Goal: Transaction & Acquisition: Obtain resource

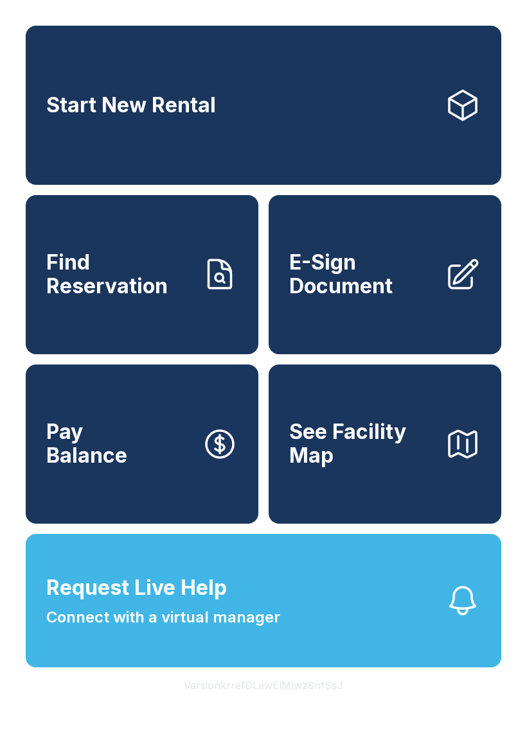
scroll to position [28, 0]
click at [329, 642] on button "Request Live Help Connect with a virtual manager" at bounding box center [263, 601] width 475 height 134
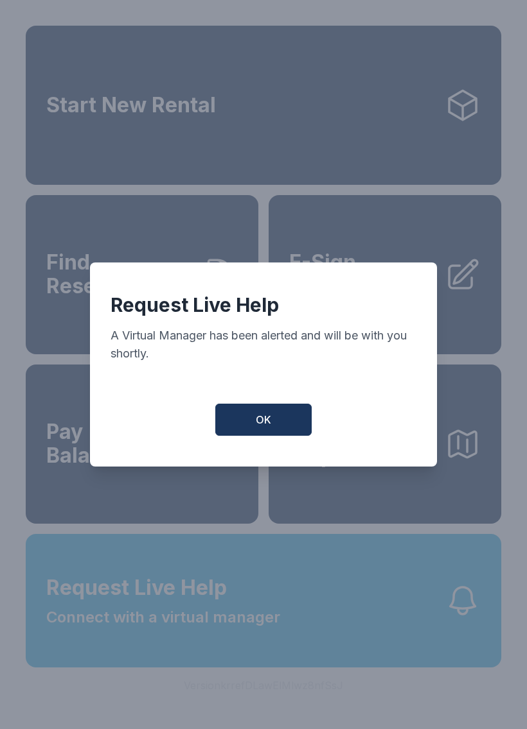
click at [255, 417] on button "OK" at bounding box center [263, 420] width 96 height 32
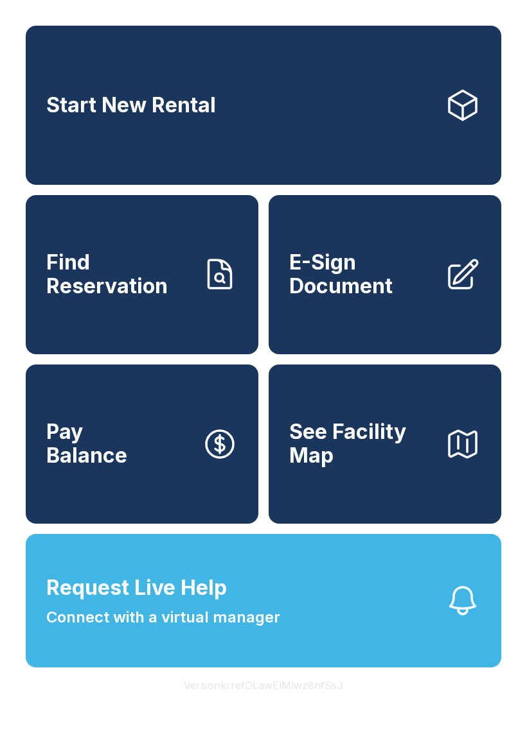
click at [437, 260] on link "E-Sign Document" at bounding box center [384, 274] width 232 height 159
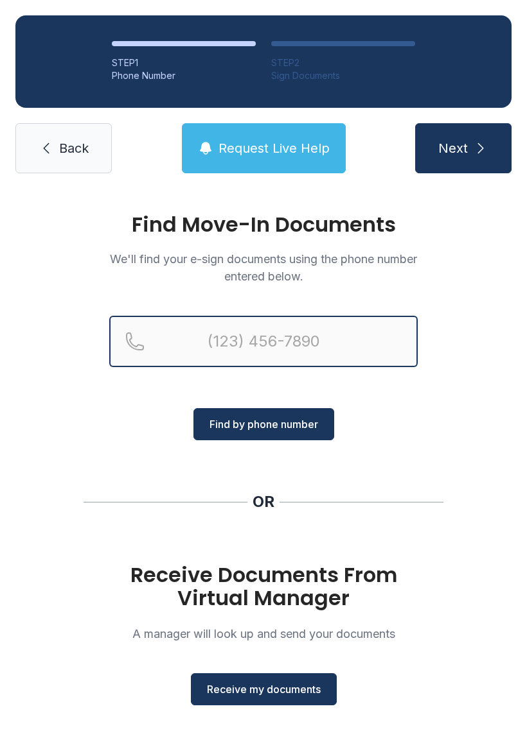
click at [335, 347] on input "Reservation phone number" at bounding box center [263, 341] width 308 height 51
type input "[PHONE_NUMBER]"
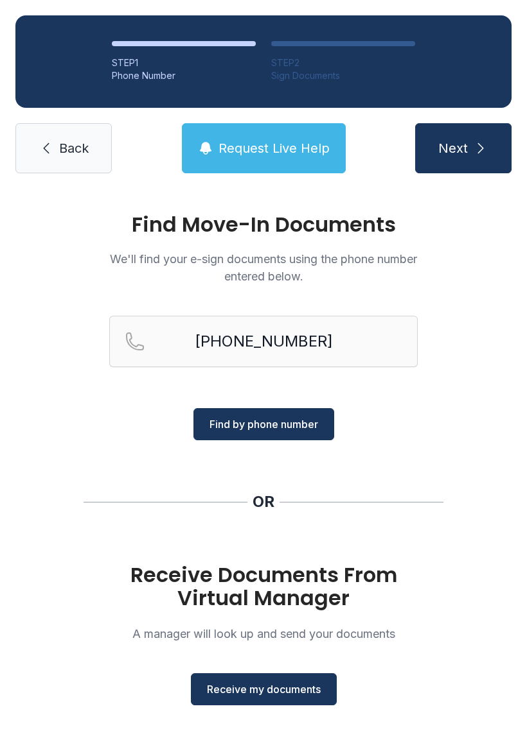
click at [256, 421] on span "Find by phone number" at bounding box center [263, 424] width 109 height 15
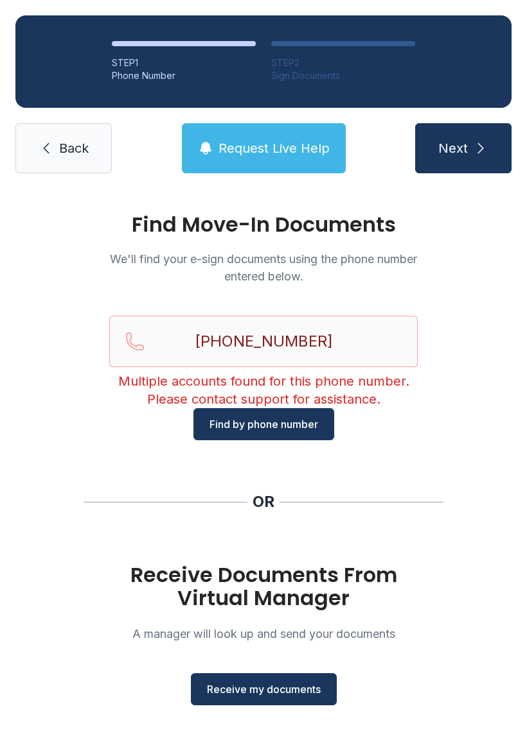
click at [459, 135] on button "Next" at bounding box center [463, 148] width 96 height 50
click at [303, 426] on span "Find by phone number" at bounding box center [263, 424] width 109 height 15
click at [289, 414] on button "Find by phone number" at bounding box center [263, 424] width 141 height 32
click at [286, 691] on span "Receive my documents" at bounding box center [264, 689] width 114 height 15
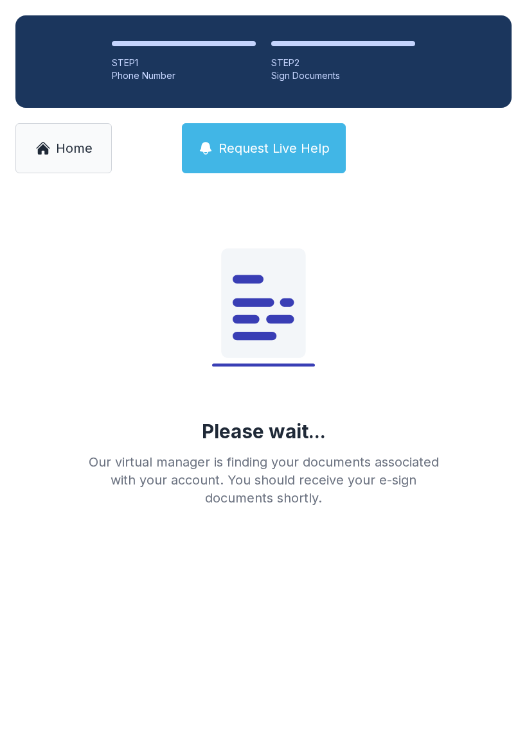
click at [71, 155] on span "Home" at bounding box center [74, 148] width 37 height 18
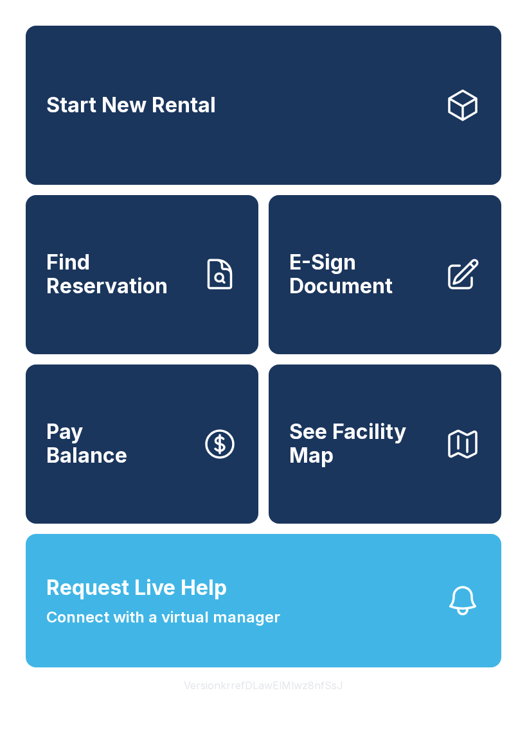
click at [406, 467] on span "See Facility Map" at bounding box center [361, 444] width 145 height 47
click at [353, 648] on button "Request Live Help Connect with a virtual manager" at bounding box center [263, 601] width 475 height 134
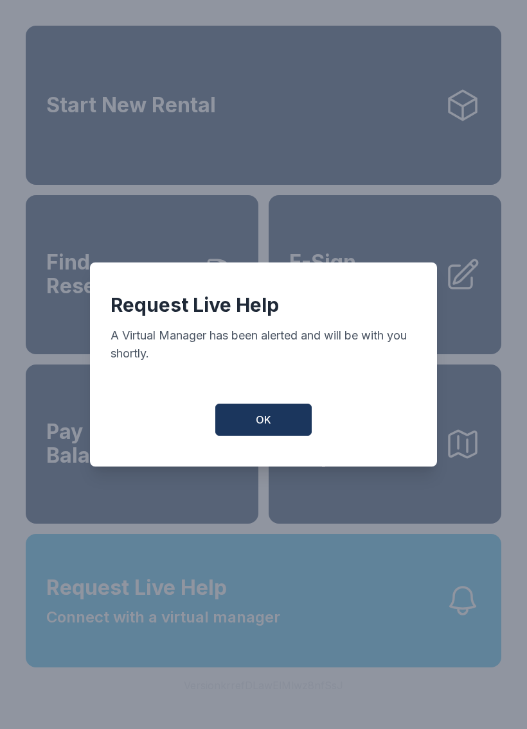
click at [291, 407] on div "Request Live Help A Virtual Manager has been alerted and will be with you short…" at bounding box center [263, 365] width 347 height 204
click at [269, 428] on span "OK" at bounding box center [263, 419] width 15 height 15
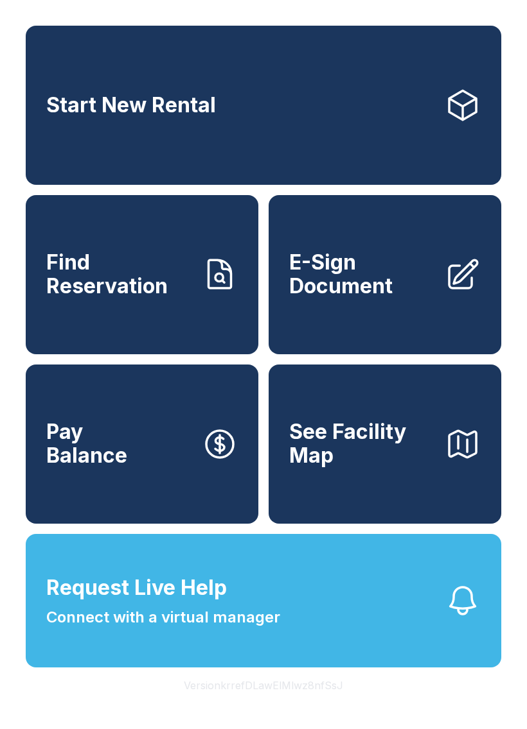
click at [268, 429] on button "See Facility Map" at bounding box center [384, 444] width 232 height 159
click at [279, 629] on span "Connect with a virtual manager" at bounding box center [163, 617] width 234 height 23
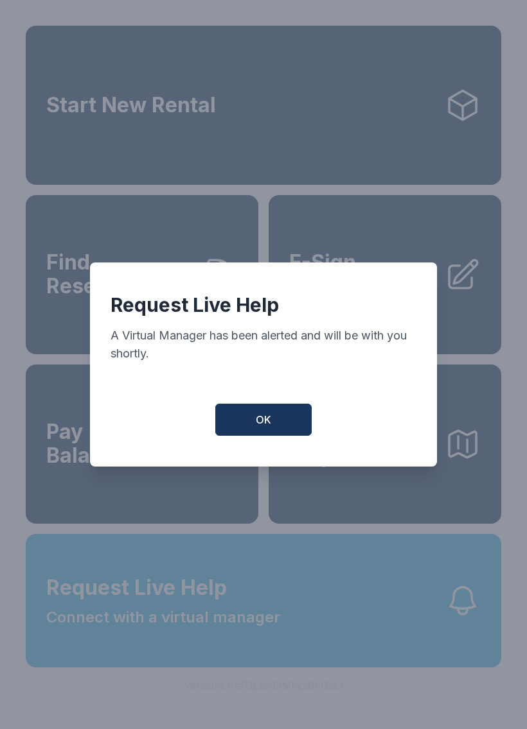
click at [261, 428] on span "OK" at bounding box center [263, 419] width 15 height 15
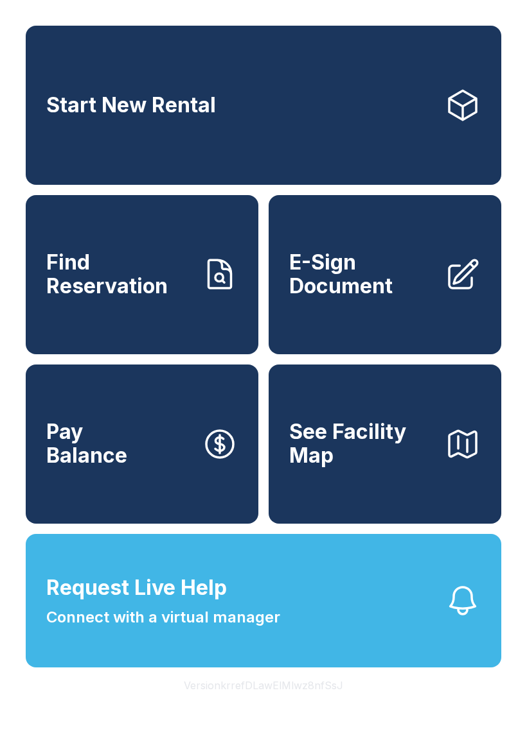
click at [301, 591] on button "Request Live Help Connect with a virtual manager" at bounding box center [263, 601] width 475 height 134
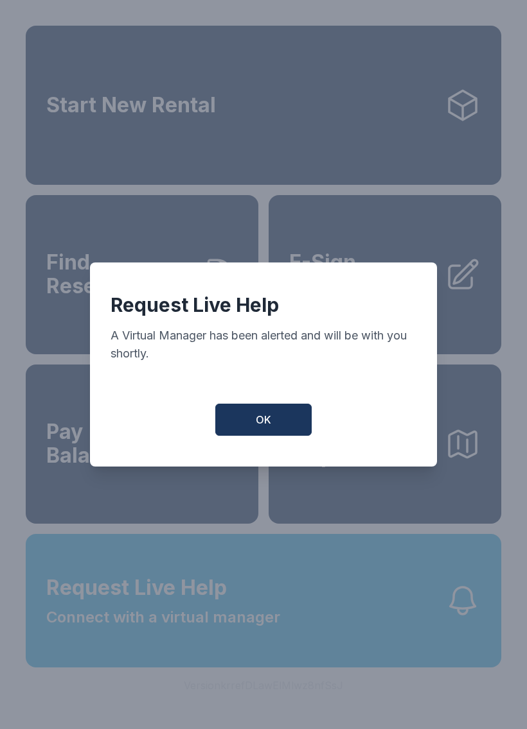
click at [220, 436] on button "OK" at bounding box center [263, 420] width 96 height 32
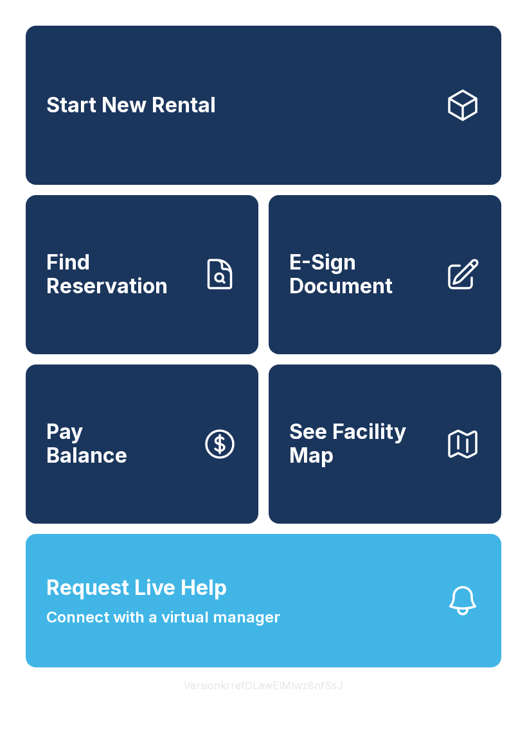
click at [426, 274] on span "E-Sign Document" at bounding box center [361, 274] width 145 height 47
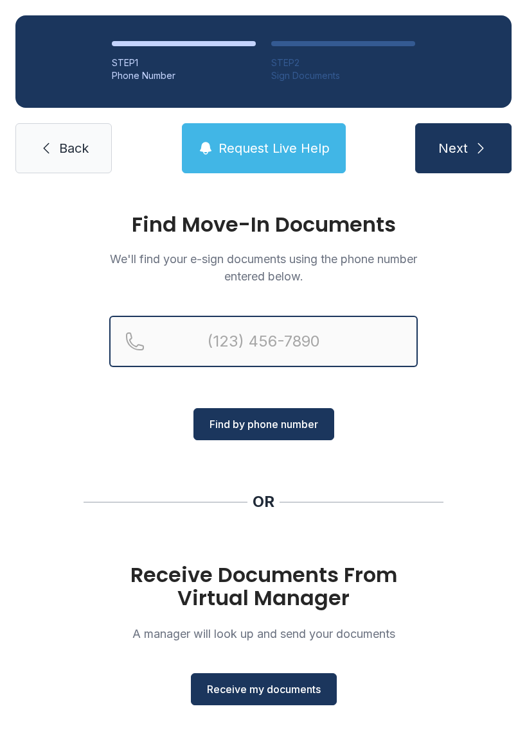
click at [257, 332] on input "Reservation phone number" at bounding box center [263, 341] width 308 height 51
type input "[PHONE_NUMBER]"
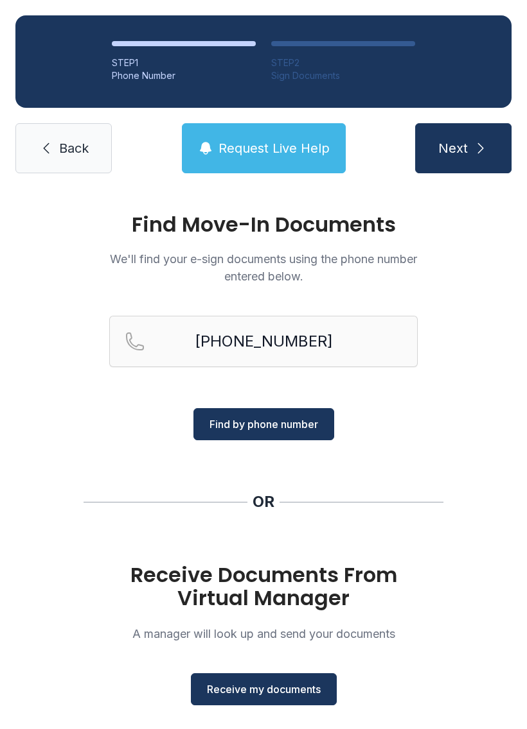
click at [255, 419] on span "Find by phone number" at bounding box center [263, 424] width 109 height 15
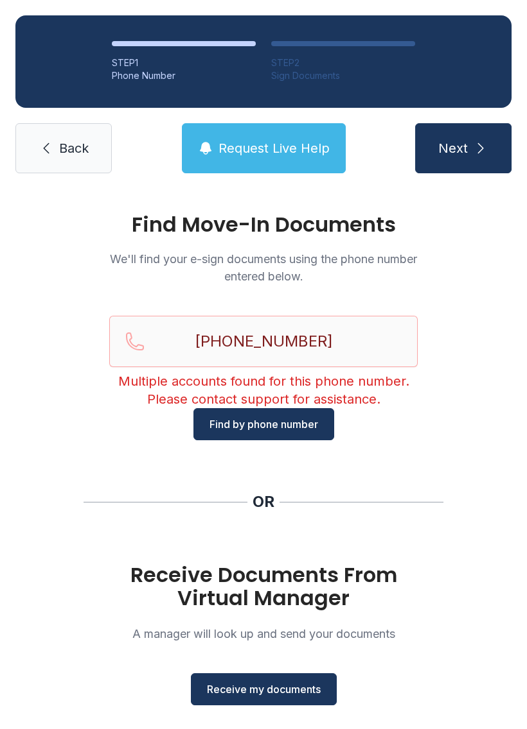
click at [282, 697] on span "Receive my documents" at bounding box center [264, 689] width 114 height 15
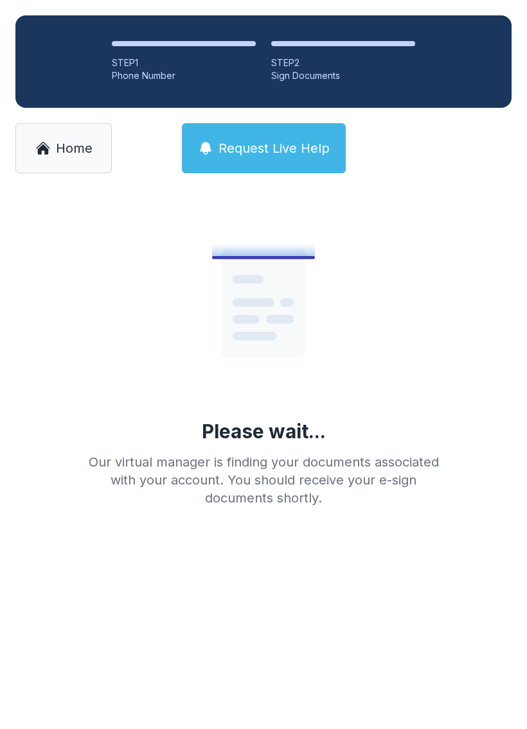
click at [69, 151] on span "Home" at bounding box center [74, 148] width 37 height 18
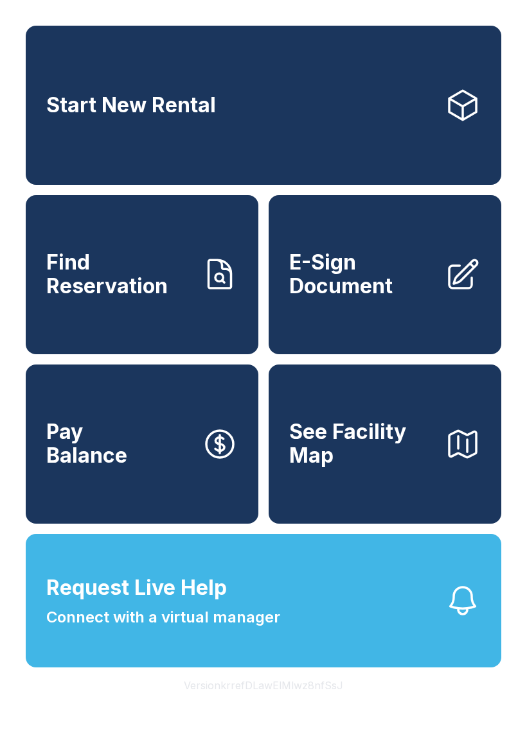
click at [292, 138] on link "Start New Rental" at bounding box center [263, 105] width 475 height 159
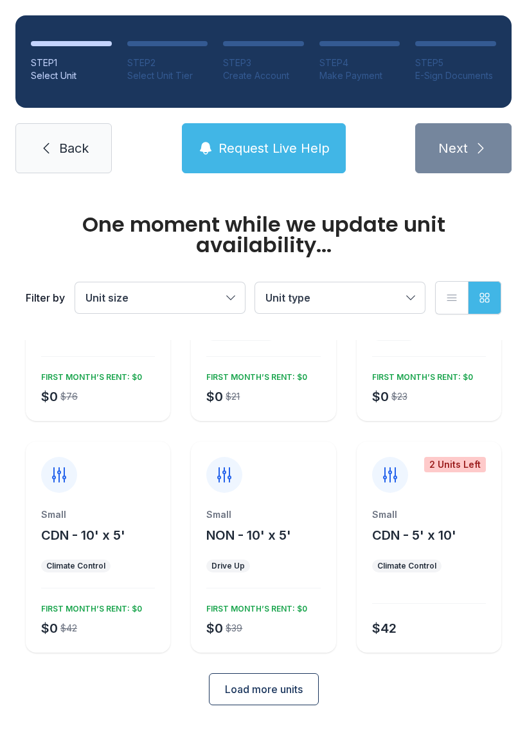
scroll to position [132, 0]
click at [263, 690] on span "Load more units" at bounding box center [264, 690] width 78 height 15
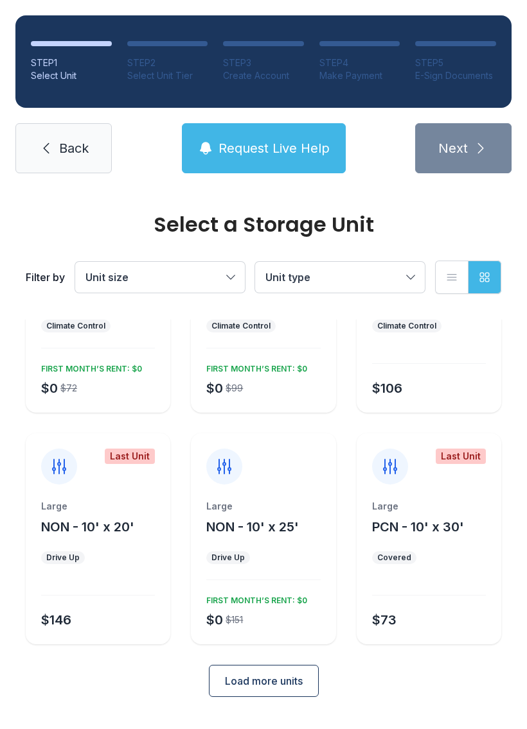
scroll to position [575, 0]
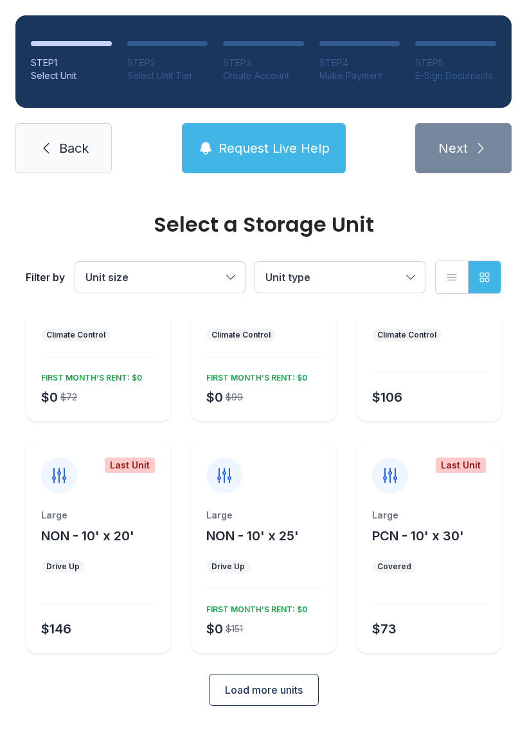
click at [250, 697] on span "Load more units" at bounding box center [264, 690] width 78 height 15
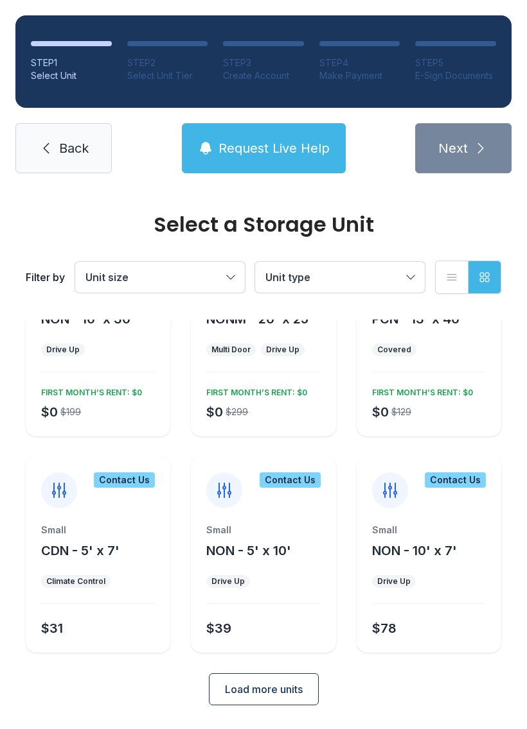
scroll to position [1024, 0]
